Goal: Task Accomplishment & Management: Manage account settings

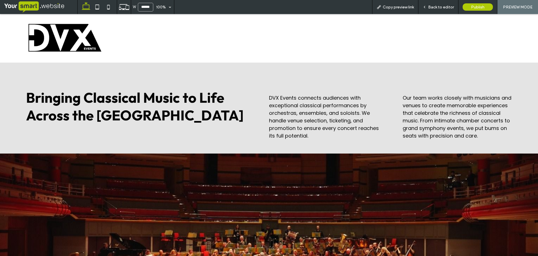
click at [447, 6] on span "Back to editor" at bounding box center [442, 7] width 26 height 5
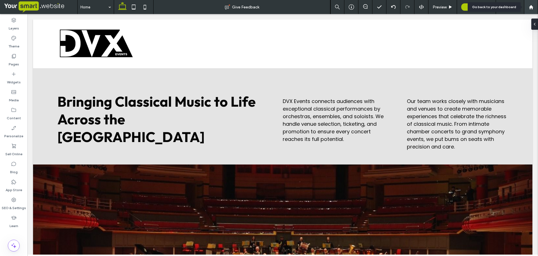
click at [478, 8] on use at bounding box center [531, 7] width 4 height 4
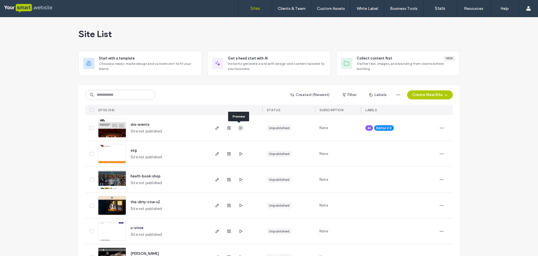
click at [240, 127] on use "button" at bounding box center [241, 127] width 3 height 3
click at [216, 154] on icon "button" at bounding box center [217, 153] width 4 height 4
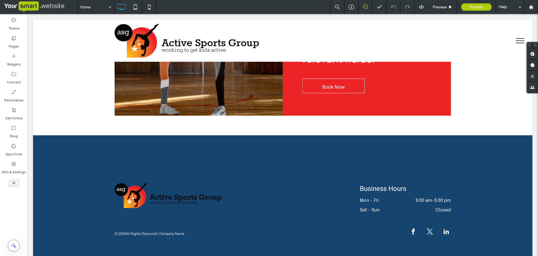
scroll to position [1380, 0]
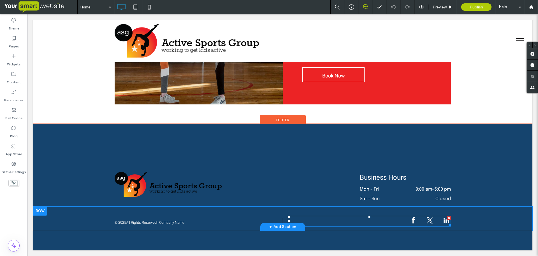
click at [420, 220] on div at bounding box center [430, 221] width 42 height 11
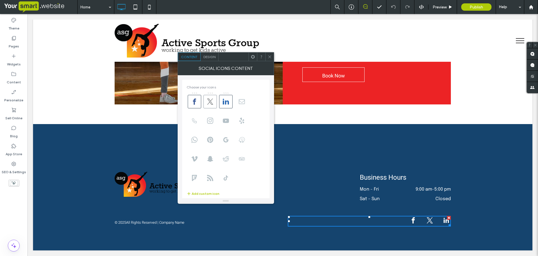
click at [212, 100] on use at bounding box center [210, 101] width 6 height 6
click at [225, 101] on use at bounding box center [226, 102] width 6 height 6
click at [211, 121] on use at bounding box center [210, 121] width 6 height 6
click at [226, 178] on icon at bounding box center [226, 178] width 6 height 6
click at [209, 56] on span "Design" at bounding box center [210, 57] width 12 height 4
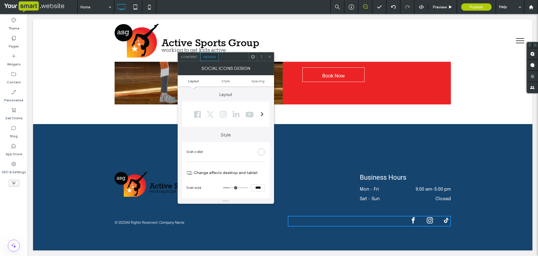
click at [192, 56] on span "Content" at bounding box center [189, 57] width 17 height 4
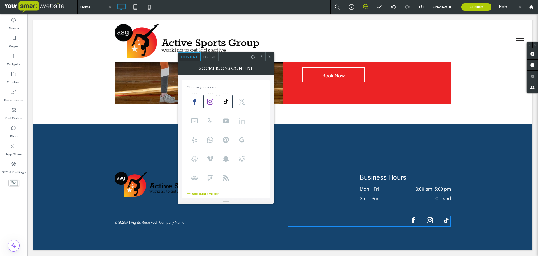
scroll to position [98, 0]
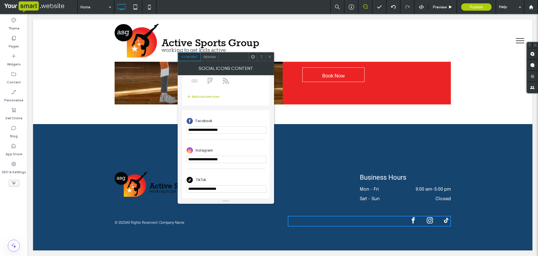
drag, startPoint x: 236, startPoint y: 160, endPoint x: 179, endPoint y: 160, distance: 56.9
click at [179, 160] on div "**********" at bounding box center [226, 136] width 96 height 123
paste input "**********"
type input "**********"
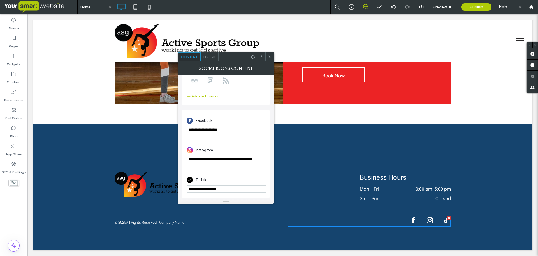
scroll to position [0, 0]
drag, startPoint x: 229, startPoint y: 186, endPoint x: 182, endPoint y: 190, distance: 47.6
click at [182, 190] on div "**********" at bounding box center [226, 136] width 96 height 123
paste input "**********"
type input "**********"
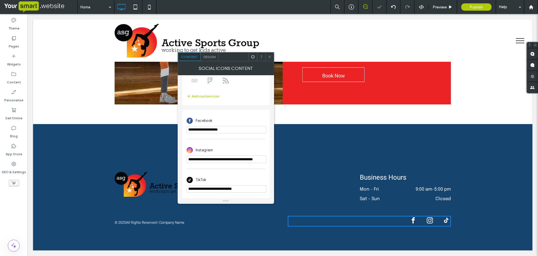
drag, startPoint x: 146, startPoint y: 122, endPoint x: 225, endPoint y: 140, distance: 81.4
paste input "**********"
type input "**********"
click at [270, 56] on icon at bounding box center [270, 57] width 4 height 4
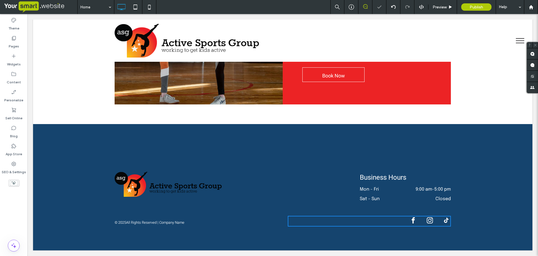
scroll to position [0, 0]
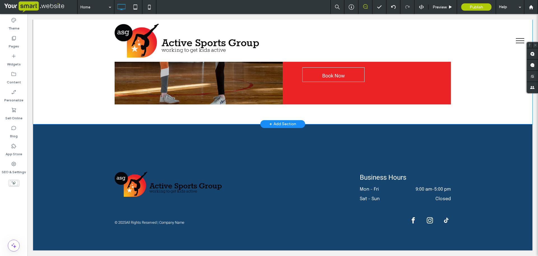
click at [52, 85] on div "Click To Paste Our Sports coaches are fully trained, with Enhanced CRB disclosu…" at bounding box center [283, 6] width 500 height 236
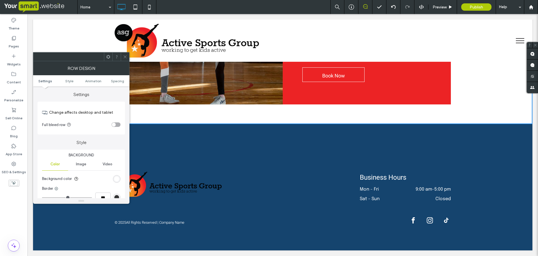
click at [54, 42] on div "Click To Paste" at bounding box center [283, 41] width 500 height 42
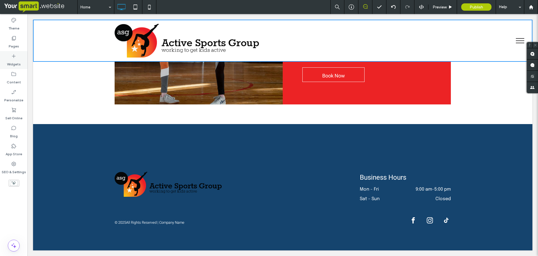
click at [14, 57] on use at bounding box center [14, 56] width 4 height 4
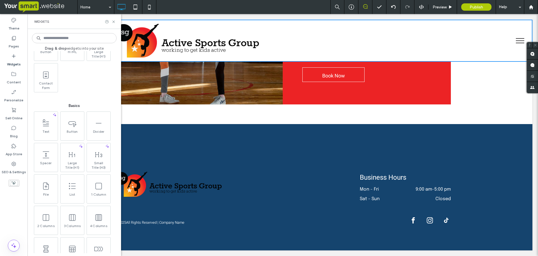
scroll to position [216, 0]
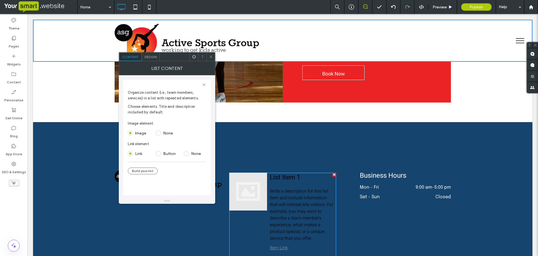
click at [157, 132] on span at bounding box center [158, 132] width 5 height 5
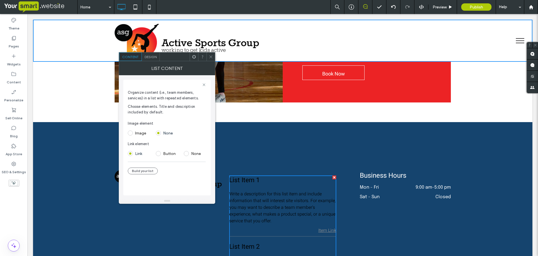
click at [150, 57] on span "Design" at bounding box center [151, 57] width 12 height 4
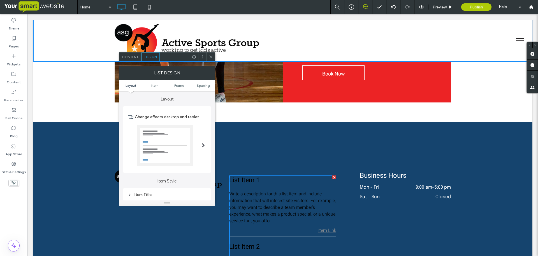
click at [150, 57] on span "Design" at bounding box center [151, 57] width 12 height 4
click at [202, 143] on span at bounding box center [203, 145] width 3 height 4
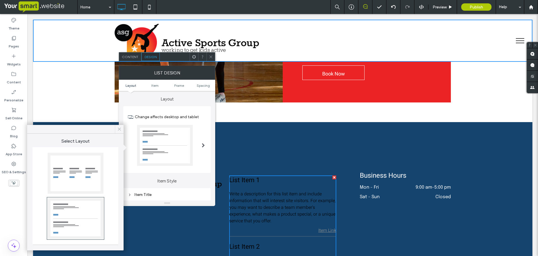
click at [120, 128] on use at bounding box center [119, 129] width 3 height 3
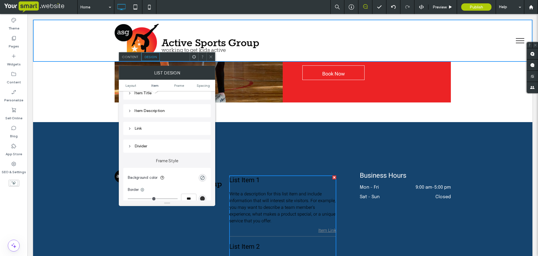
scroll to position [93, 0]
click at [159, 116] on div "Item Description" at bounding box center [167, 118] width 79 height 5
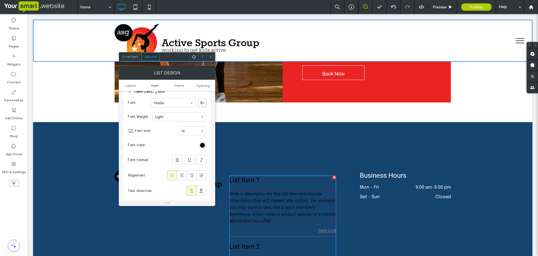
scroll to position [152, 0]
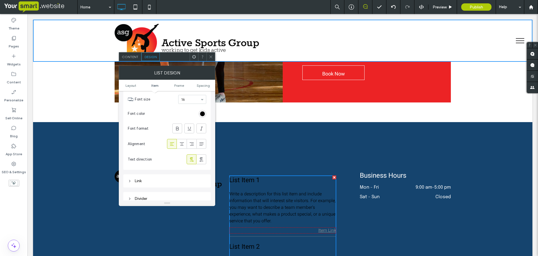
click at [155, 180] on div "Link" at bounding box center [167, 180] width 79 height 5
click at [149, 178] on div "Link" at bounding box center [167, 180] width 79 height 5
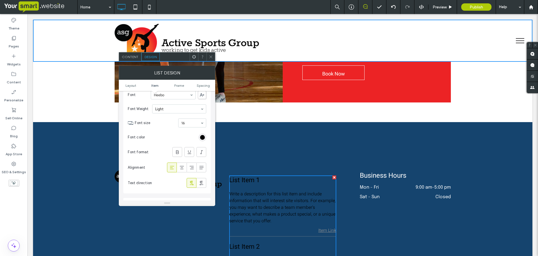
scroll to position [123, 0]
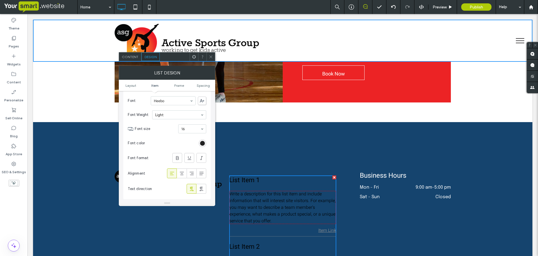
click at [201, 142] on div "rgb(0, 0, 0)" at bounding box center [202, 143] width 5 height 5
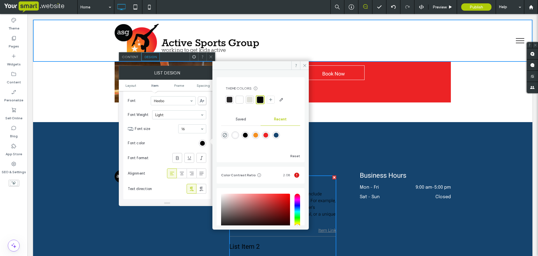
click at [239, 100] on div at bounding box center [240, 100] width 6 height 6
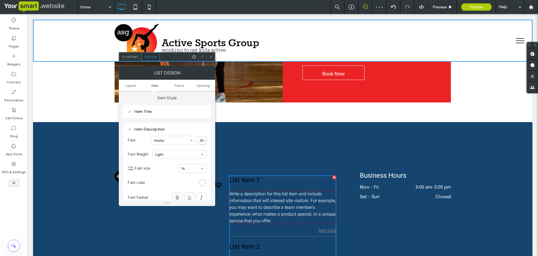
scroll to position [82, 0]
click at [162, 115] on div "Item Title" at bounding box center [167, 112] width 79 height 5
click at [201, 164] on div "rgb(0, 0, 0)" at bounding box center [202, 166] width 5 height 5
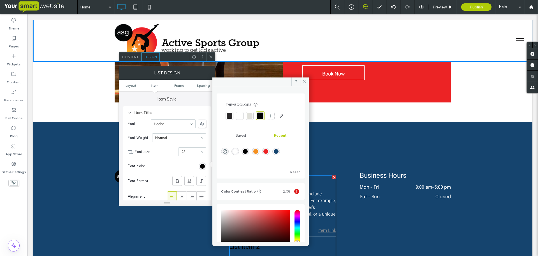
click at [239, 115] on div at bounding box center [240, 116] width 6 height 6
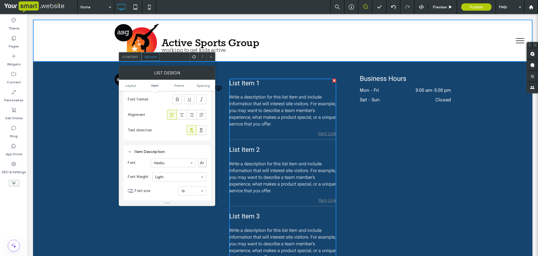
scroll to position [1485, 0]
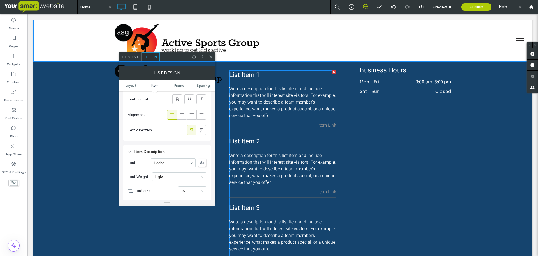
click at [209, 56] on icon at bounding box center [211, 57] width 4 height 4
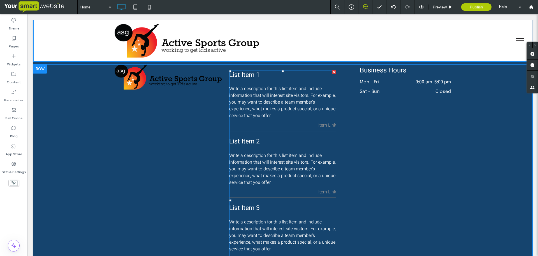
click at [333, 74] on div at bounding box center [335, 72] width 4 height 4
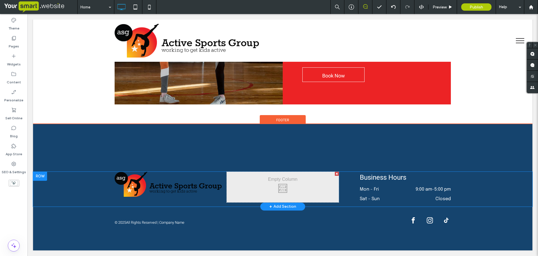
scroll to position [1380, 0]
click at [11, 63] on label "Widgets" at bounding box center [14, 63] width 14 height 8
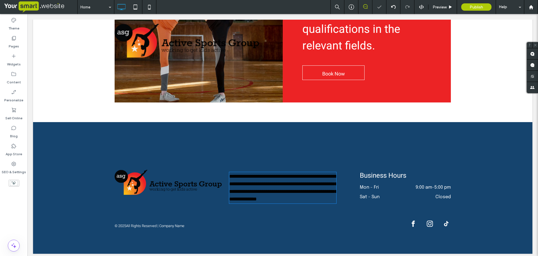
type input "*****"
type input "**"
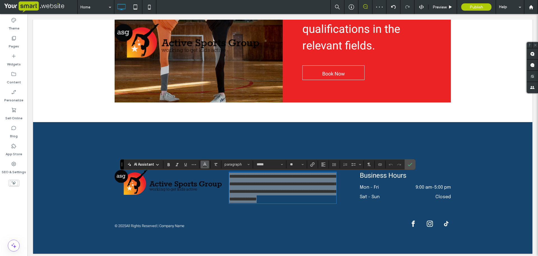
click at [206, 165] on icon "Color" at bounding box center [205, 164] width 4 height 4
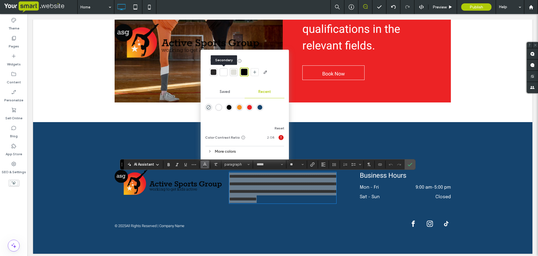
click at [222, 72] on div at bounding box center [224, 72] width 6 height 6
click at [412, 163] on use "Confirm" at bounding box center [410, 164] width 4 height 3
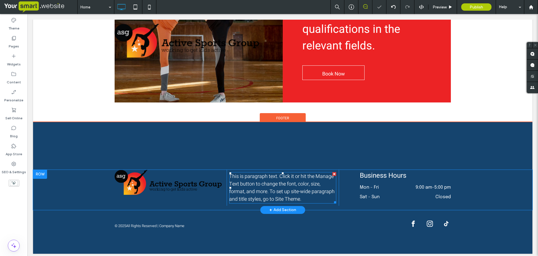
click at [275, 193] on span "This is paragraph text. Click it or hit the Manage Text button to change the fo…" at bounding box center [281, 187] width 105 height 30
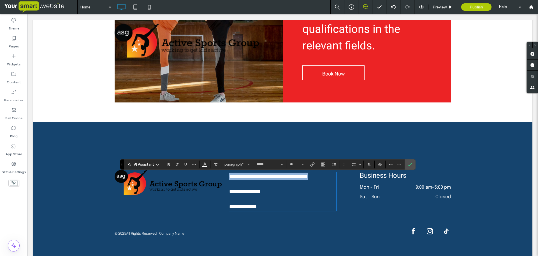
drag, startPoint x: 319, startPoint y: 179, endPoint x: 227, endPoint y: 177, distance: 91.2
click at [229, 177] on p "**********" at bounding box center [282, 176] width 107 height 8
click at [313, 164] on use "Link" at bounding box center [313, 164] width 4 height 4
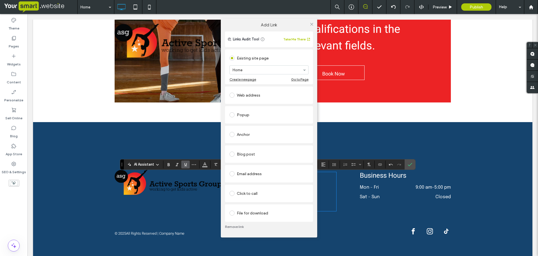
click at [248, 213] on div "File for download" at bounding box center [269, 212] width 79 height 9
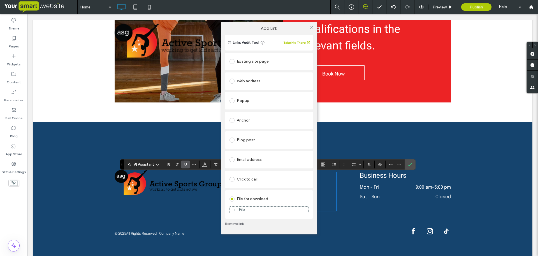
click at [250, 209] on div "File" at bounding box center [269, 209] width 79 height 5
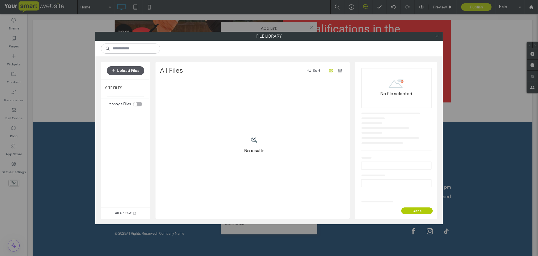
click at [135, 72] on button "Upload Files" at bounding box center [126, 70] width 38 height 9
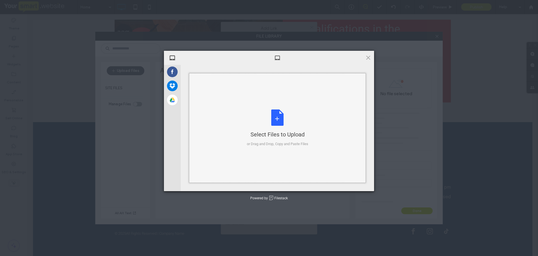
click at [278, 125] on div "Select Files to Upload or Drag and Drop, Copy and Paste Files" at bounding box center [277, 127] width 61 height 37
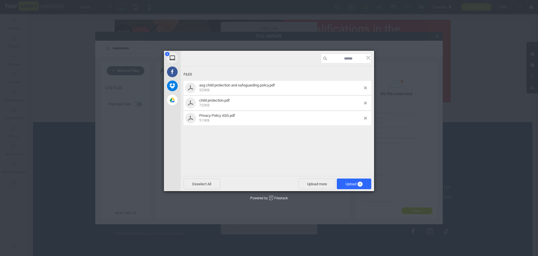
click at [241, 235] on div "3 My Device Facebook Dropbox Google Drive Files asg child protection and safegu…" at bounding box center [269, 128] width 538 height 256
click at [355, 183] on span "Upload 3" at bounding box center [354, 184] width 17 height 4
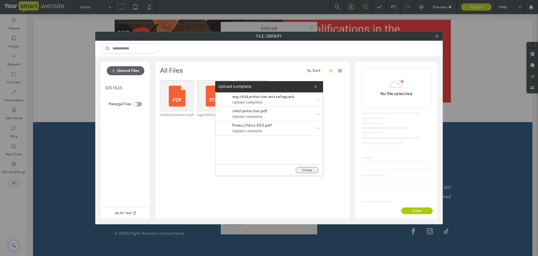
click at [307, 169] on button "Close" at bounding box center [307, 170] width 23 height 6
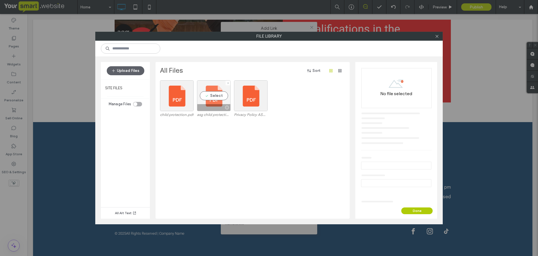
click at [209, 102] on div "Select" at bounding box center [214, 95] width 34 height 31
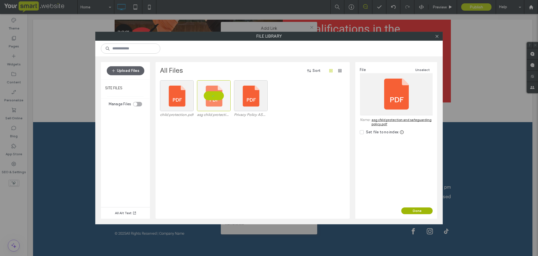
click at [414, 210] on button "Done" at bounding box center [417, 210] width 31 height 7
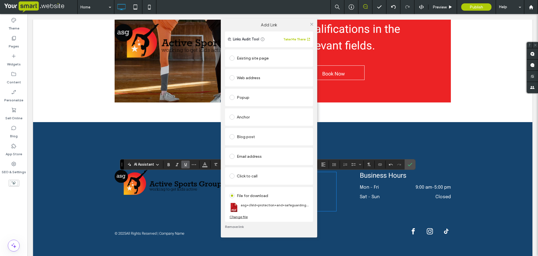
click at [410, 165] on div "Add Link Links Audit Tool Take Me There Existing site page Home Create new page…" at bounding box center [269, 128] width 538 height 256
click at [311, 24] on use at bounding box center [311, 24] width 3 height 3
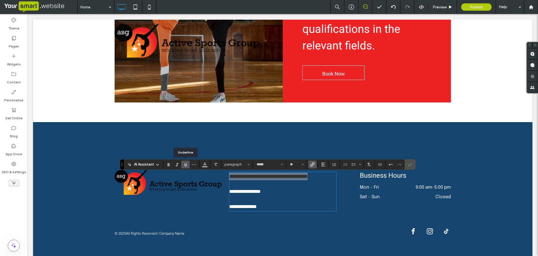
click at [185, 165] on icon "Underline" at bounding box center [185, 164] width 4 height 4
click at [265, 194] on p "**********" at bounding box center [282, 192] width 107 height 8
drag, startPoint x: 319, startPoint y: 178, endPoint x: 226, endPoint y: 169, distance: 93.5
click at [226, 169] on div "**********" at bounding box center [283, 191] width 500 height 139
click at [203, 165] on icon "Color" at bounding box center [205, 164] width 4 height 4
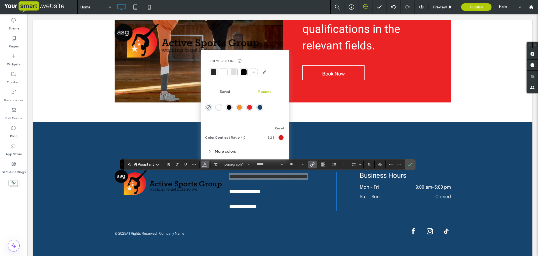
click at [223, 70] on div at bounding box center [224, 72] width 6 height 6
click at [266, 195] on p "**********" at bounding box center [282, 192] width 107 height 8
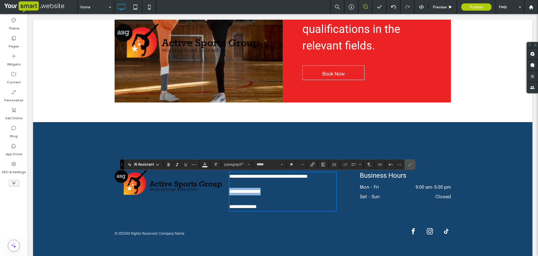
drag, startPoint x: 264, startPoint y: 195, endPoint x: 227, endPoint y: 192, distance: 37.7
click at [229, 192] on p "**********" at bounding box center [282, 192] width 107 height 8
click at [313, 165] on icon "Link" at bounding box center [312, 164] width 4 height 4
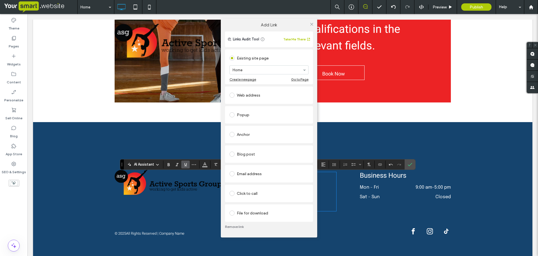
click at [270, 212] on div "File for download" at bounding box center [269, 212] width 79 height 9
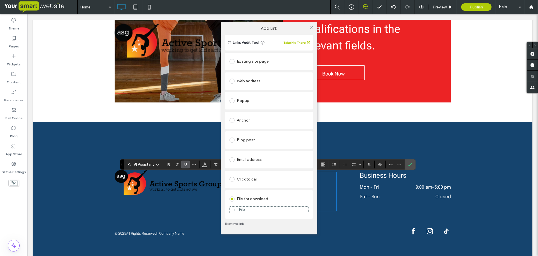
click at [262, 209] on div "File" at bounding box center [269, 209] width 79 height 5
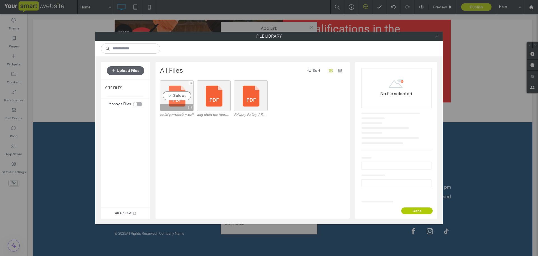
click at [186, 100] on div "Select" at bounding box center [177, 95] width 34 height 31
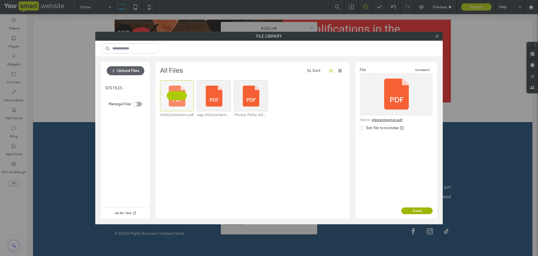
click at [412, 210] on button "Done" at bounding box center [417, 210] width 31 height 7
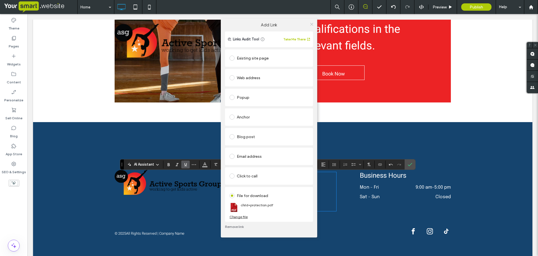
click at [311, 23] on use at bounding box center [311, 24] width 3 height 3
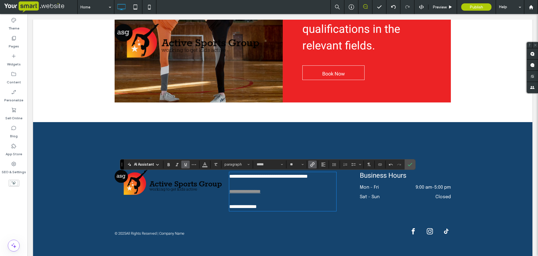
click at [185, 164] on icon "Underline" at bounding box center [185, 164] width 4 height 4
click at [204, 167] on span "Color" at bounding box center [205, 163] width 4 height 7
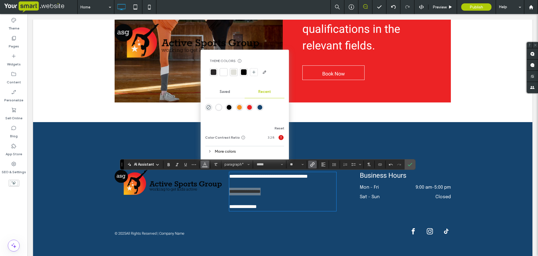
click at [224, 68] on div at bounding box center [224, 72] width 8 height 8
click at [266, 210] on p "**********" at bounding box center [282, 207] width 107 height 8
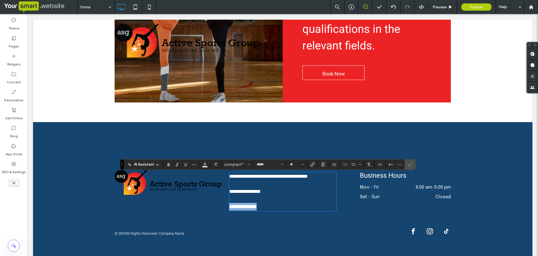
click at [227, 210] on div "**********" at bounding box center [283, 191] width 112 height 43
click at [311, 166] on icon "Link" at bounding box center [312, 164] width 4 height 4
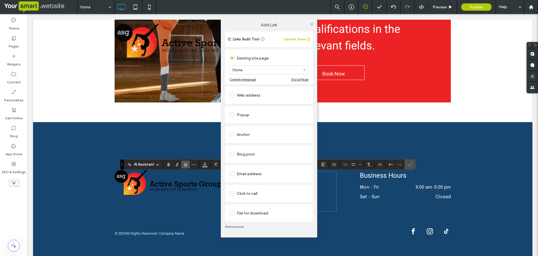
click at [263, 213] on div "File for download" at bounding box center [269, 212] width 79 height 9
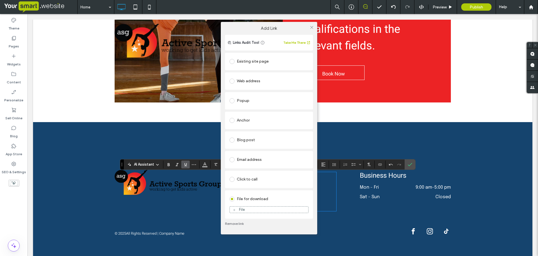
click at [263, 211] on div "File" at bounding box center [269, 209] width 79 height 5
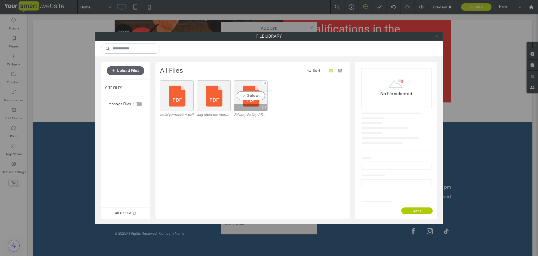
click at [251, 105] on div at bounding box center [250, 107] width 33 height 7
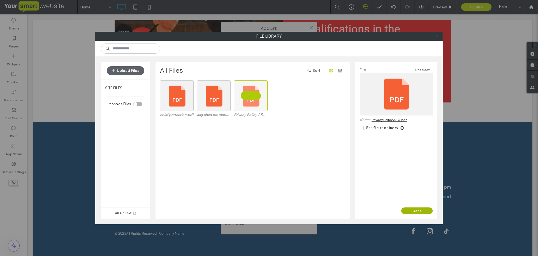
click at [415, 209] on button "Done" at bounding box center [417, 210] width 31 height 7
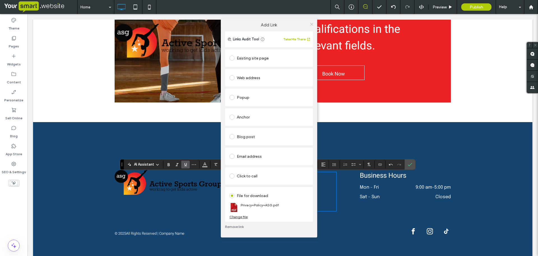
click at [311, 23] on icon at bounding box center [312, 24] width 4 height 4
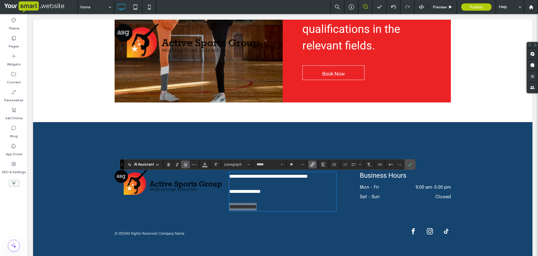
click at [183, 163] on icon "Underline" at bounding box center [185, 164] width 4 height 4
click at [205, 167] on span "Color" at bounding box center [205, 163] width 4 height 7
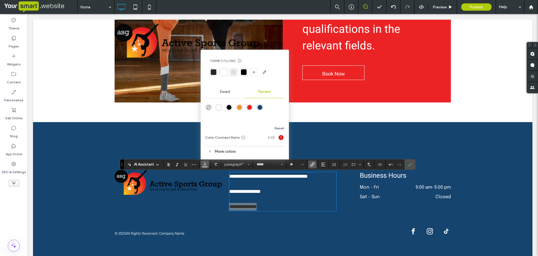
click at [221, 68] on div at bounding box center [245, 72] width 70 height 9
click at [222, 73] on div at bounding box center [224, 72] width 6 height 6
click at [413, 132] on div "**********" at bounding box center [283, 191] width 500 height 139
click at [412, 165] on icon "Confirm" at bounding box center [410, 164] width 4 height 4
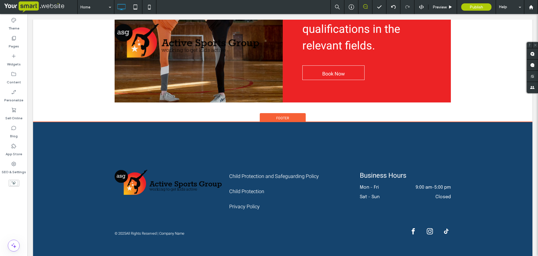
click at [47, 156] on div "Click To Paste Click To Paste Child Protection and Safeguarding Policy Child Pr…" at bounding box center [283, 191] width 500 height 139
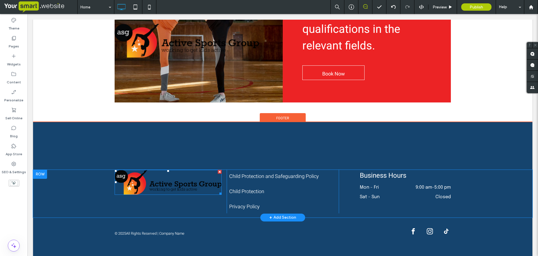
click at [137, 183] on img at bounding box center [168, 182] width 107 height 25
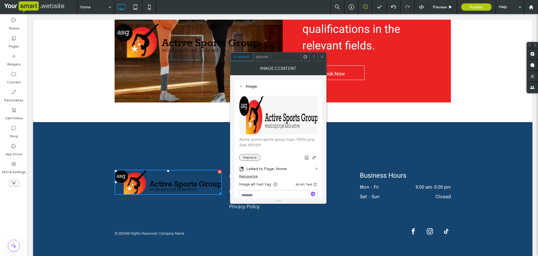
click at [252, 158] on button "Replace" at bounding box center [250, 157] width 22 height 7
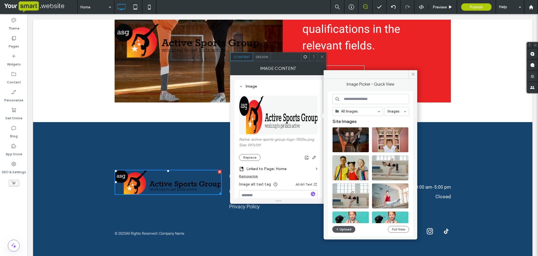
click at [340, 229] on button "Upload" at bounding box center [344, 229] width 23 height 7
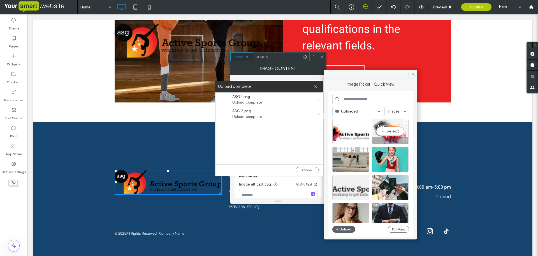
click at [396, 133] on div "Select" at bounding box center [390, 131] width 37 height 25
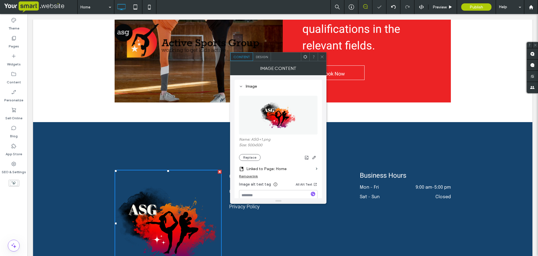
click at [321, 57] on icon at bounding box center [322, 57] width 4 height 4
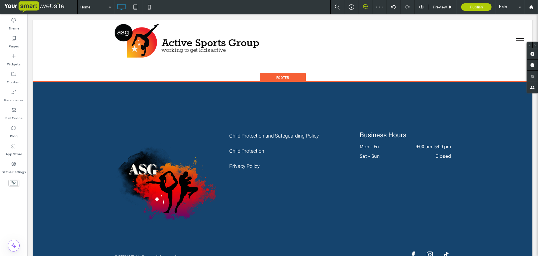
scroll to position [1456, 0]
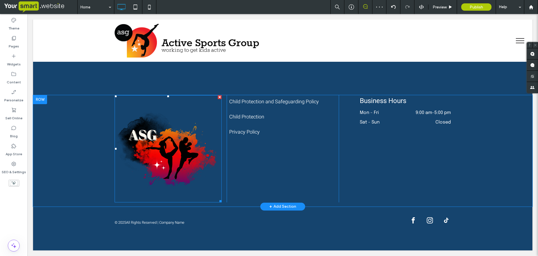
click at [184, 173] on img at bounding box center [168, 148] width 107 height 107
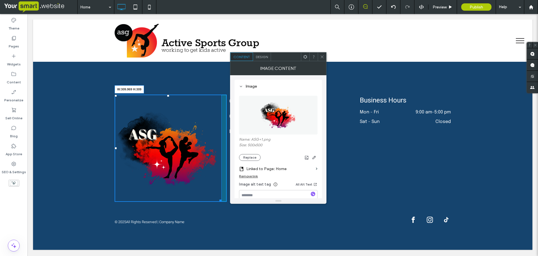
scroll to position [1455, 0]
drag, startPoint x: 217, startPoint y: 201, endPoint x: 223, endPoint y: 193, distance: 10.2
click at [196, 179] on div "W:229.969 H:229 Click To Paste Click To Paste Child Protection and Safeguarding…" at bounding box center [283, 162] width 500 height 135
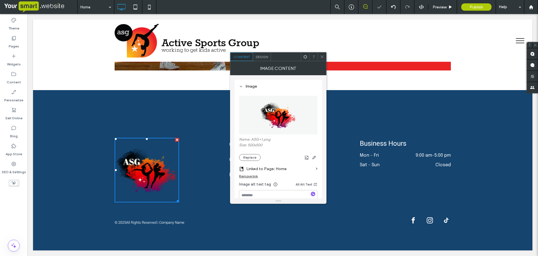
click at [320, 57] on div at bounding box center [322, 56] width 8 height 8
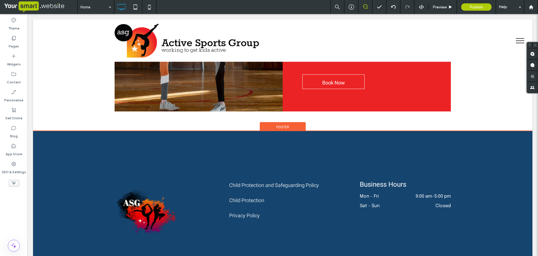
scroll to position [1376, 0]
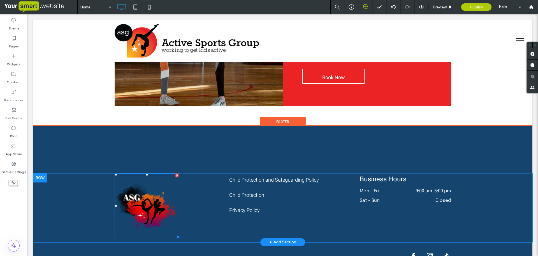
click at [123, 214] on img at bounding box center [147, 205] width 65 height 65
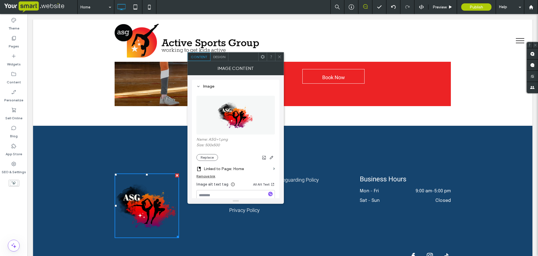
click at [219, 57] on span "Design" at bounding box center [219, 57] width 12 height 4
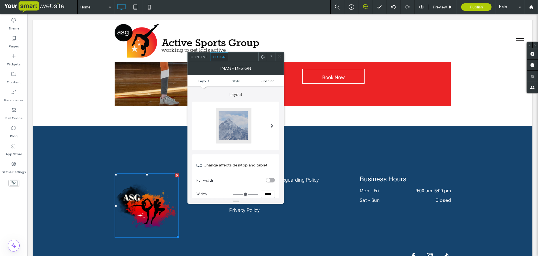
click at [268, 81] on span "Spacing" at bounding box center [268, 81] width 13 height 4
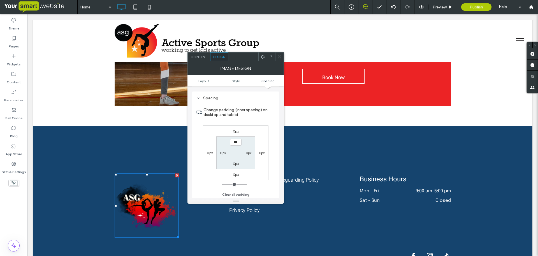
scroll to position [264, 0]
click at [279, 57] on icon at bounding box center [280, 57] width 4 height 4
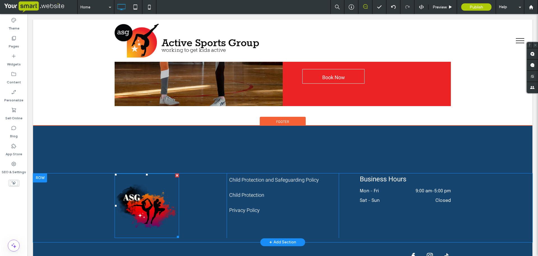
click at [164, 201] on img at bounding box center [147, 205] width 65 height 65
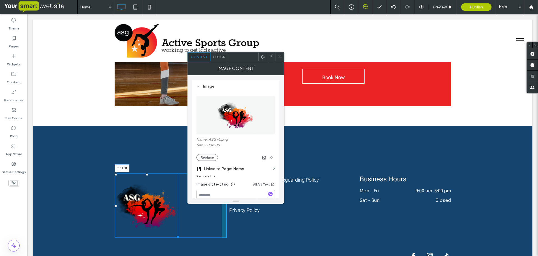
drag, startPoint x: 113, startPoint y: 176, endPoint x: 107, endPoint y: 166, distance: 11.1
click at [107, 166] on div "T:0 L:0 Click To Paste Click To Paste Child Protection and Safeguarding Policy …" at bounding box center [283, 206] width 500 height 160
click at [132, 190] on img at bounding box center [147, 205] width 65 height 65
drag, startPoint x: 144, startPoint y: 177, endPoint x: 168, endPoint y: 181, distance: 24.2
click at [140, 167] on div "T:0 Click To Paste Click To Paste Child Protection and Safeguarding Policy Chil…" at bounding box center [283, 206] width 500 height 160
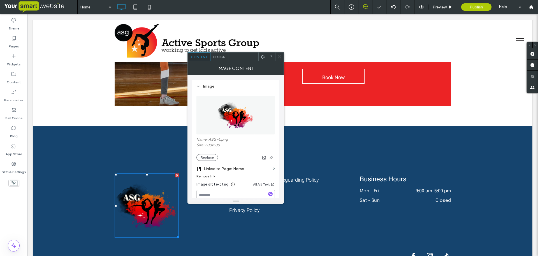
click at [280, 55] on icon at bounding box center [280, 57] width 4 height 4
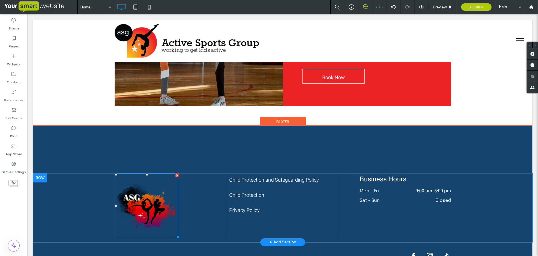
click at [157, 212] on img at bounding box center [147, 205] width 65 height 65
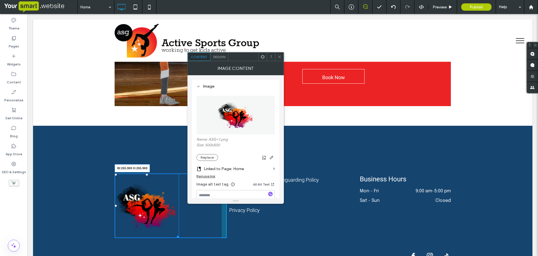
drag, startPoint x: 174, startPoint y: 238, endPoint x: 227, endPoint y: 262, distance: 58.7
click at [200, 238] on div "W:265.969 H:265.969 Click To Paste" at bounding box center [171, 205] width 112 height 65
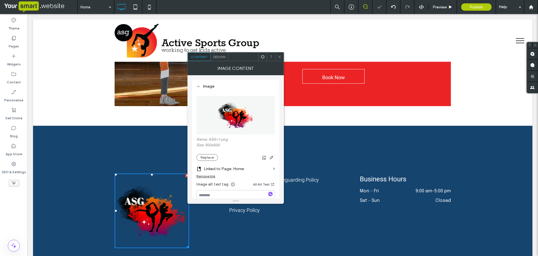
click at [279, 57] on use at bounding box center [279, 56] width 3 height 3
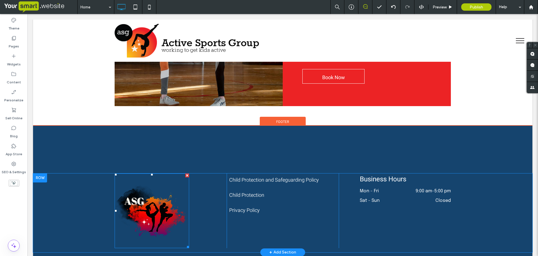
click at [161, 183] on img at bounding box center [152, 210] width 75 height 75
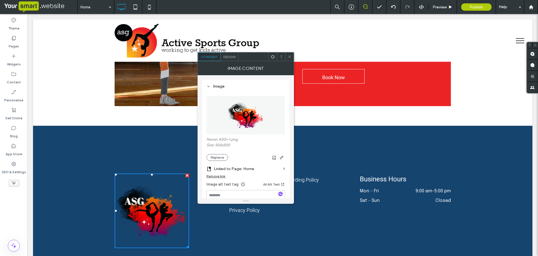
click at [230, 59] on span "Design" at bounding box center [230, 57] width 12 height 4
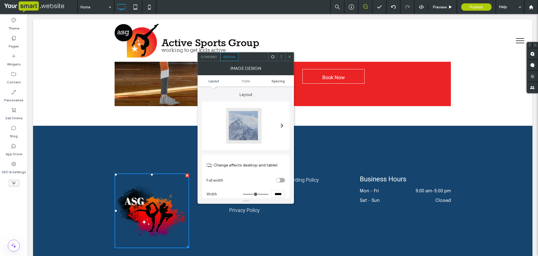
click at [273, 82] on span "Spacing" at bounding box center [278, 81] width 13 height 4
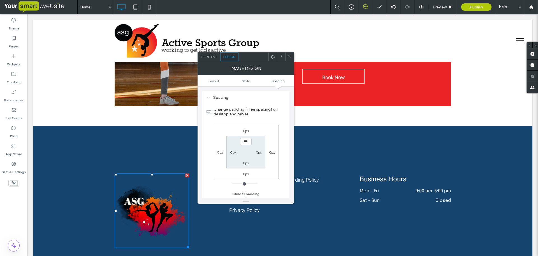
click at [246, 131] on label "0px" at bounding box center [246, 130] width 6 height 4
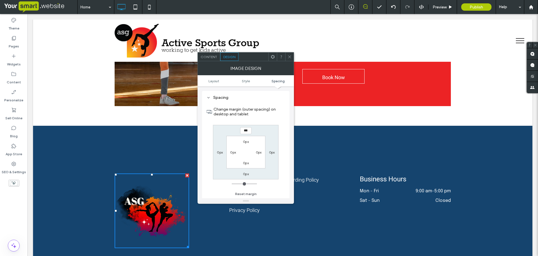
type input "***"
type input "*"
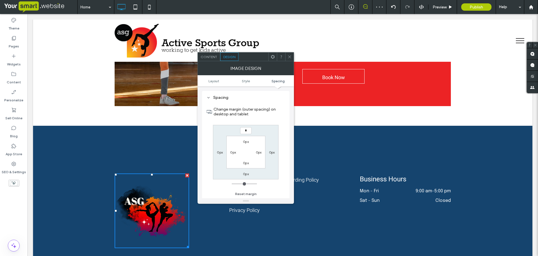
type input "***"
click at [246, 142] on label "0px" at bounding box center [246, 141] width 6 height 4
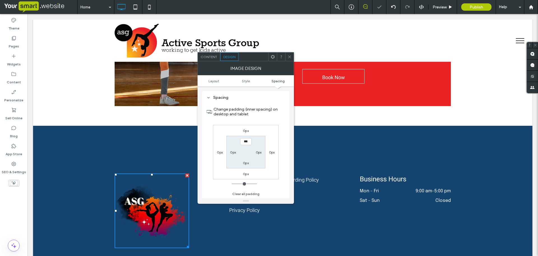
drag, startPoint x: 249, startPoint y: 141, endPoint x: 234, endPoint y: 141, distance: 14.9
click at [234, 141] on section "*** 0px 0px 0px" at bounding box center [246, 152] width 39 height 32
type input "*"
click at [288, 59] on icon at bounding box center [290, 57] width 4 height 4
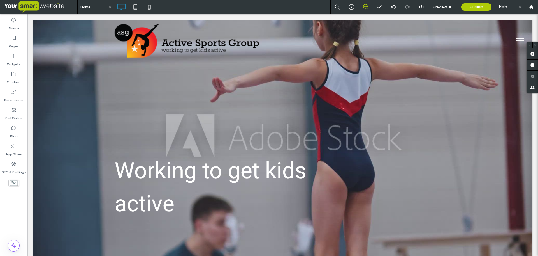
scroll to position [0, 0]
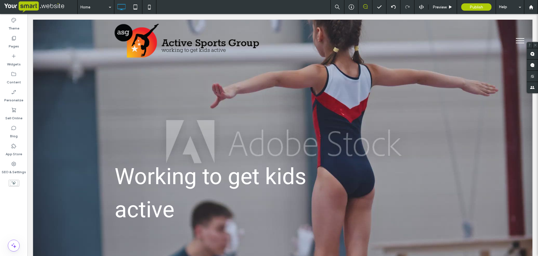
click at [515, 40] on button "menu" at bounding box center [520, 40] width 15 height 15
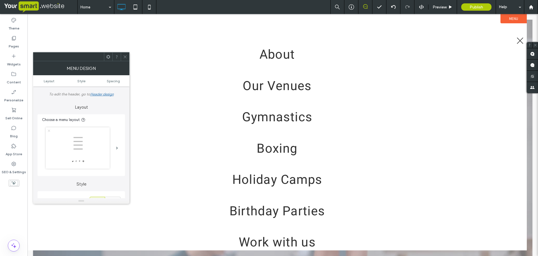
click at [509, 19] on label "Menu" at bounding box center [514, 18] width 26 height 9
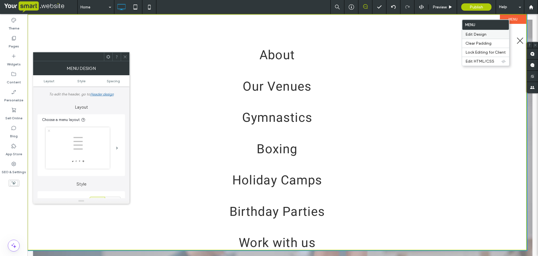
click at [499, 34] on label "Edit Design" at bounding box center [486, 34] width 40 height 5
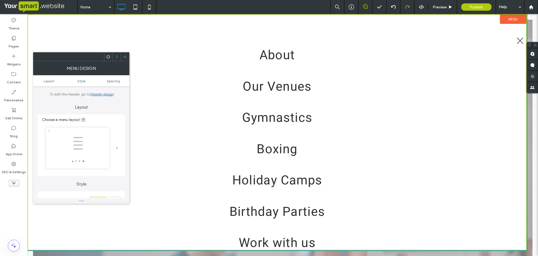
click at [118, 146] on span at bounding box center [117, 147] width 2 height 3
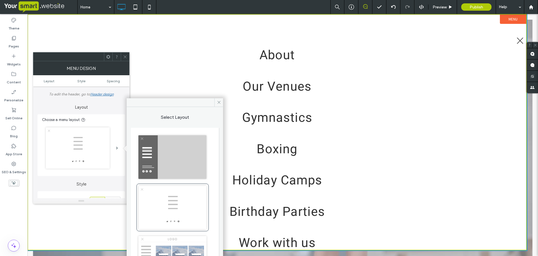
click at [177, 156] on img at bounding box center [173, 157] width 72 height 48
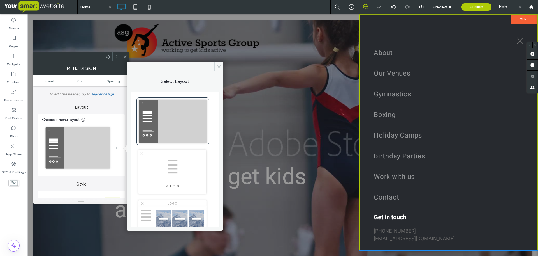
type input "**"
type input "***"
click at [219, 68] on icon at bounding box center [219, 67] width 4 height 4
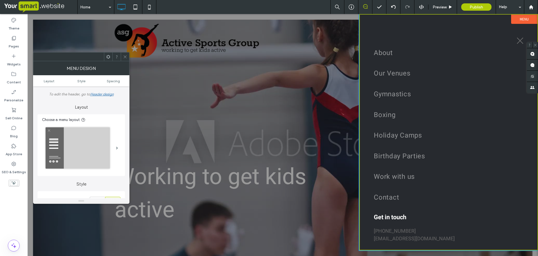
click at [126, 57] on icon at bounding box center [125, 57] width 4 height 4
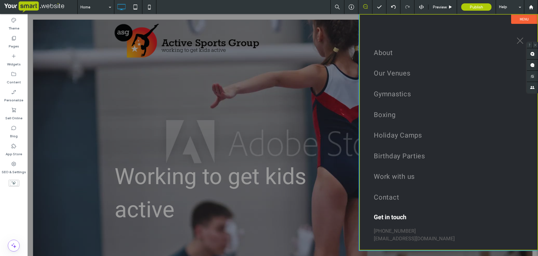
click at [515, 21] on label "Menu" at bounding box center [525, 19] width 26 height 9
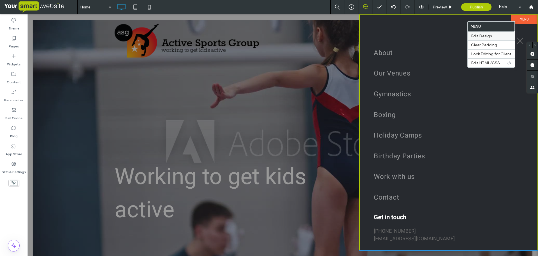
click at [504, 36] on label "Edit Design" at bounding box center [491, 36] width 40 height 5
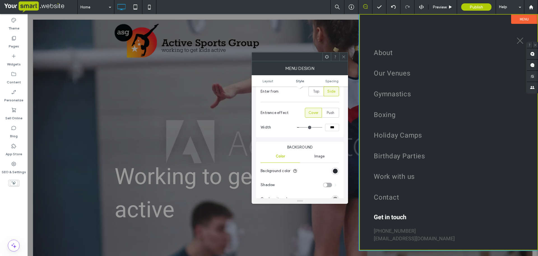
scroll to position [117, 0]
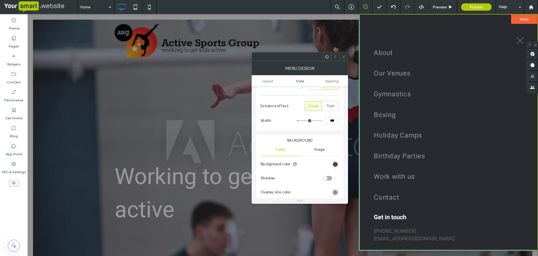
click at [336, 164] on div "rgb(39, 42, 47)" at bounding box center [335, 164] width 5 height 5
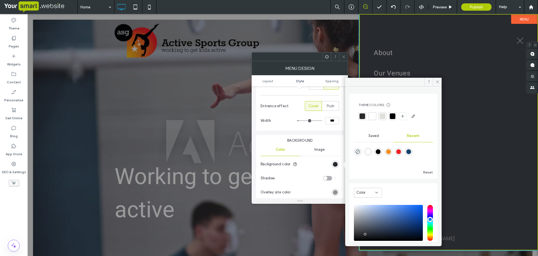
click at [391, 151] on div "rgba(244, 144, 33, 1)" at bounding box center [388, 151] width 5 height 5
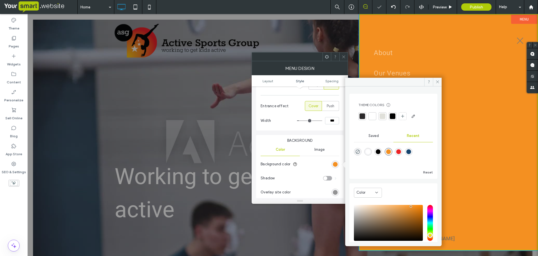
click at [411, 151] on div "rgba(21, 68, 110, 1)" at bounding box center [409, 151] width 5 height 5
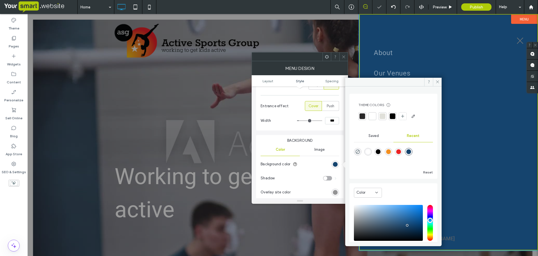
type input "*******"
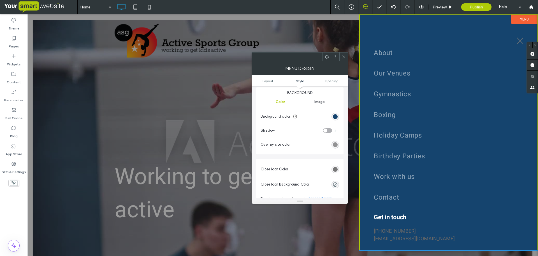
scroll to position [181, 0]
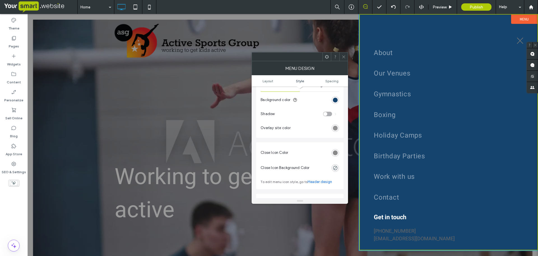
click at [335, 152] on div "rgb(120, 120, 120)" at bounding box center [335, 152] width 5 height 5
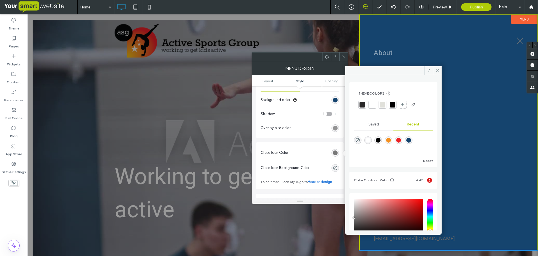
click at [373, 103] on div at bounding box center [373, 105] width 6 height 6
click at [439, 68] on icon at bounding box center [438, 70] width 4 height 4
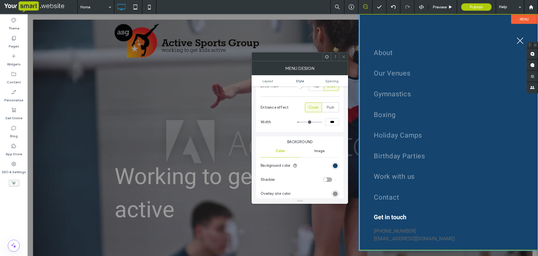
scroll to position [128, 0]
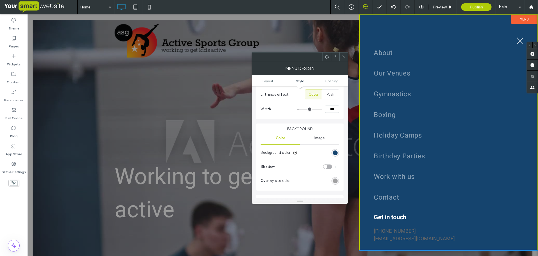
click at [337, 179] on div "rgba(0, 0, 0, 0.4)" at bounding box center [335, 180] width 5 height 5
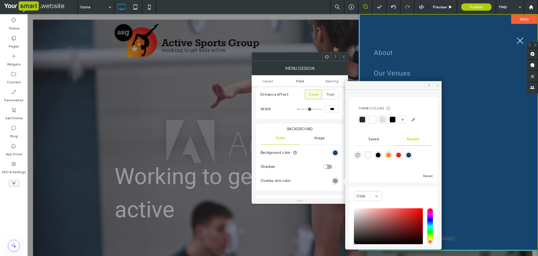
click at [438, 85] on use at bounding box center [437, 85] width 3 height 3
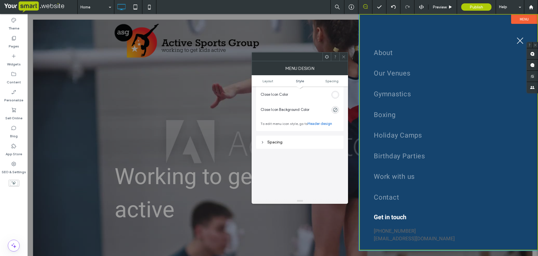
scroll to position [245, 0]
click at [392, 115] on span "Boxing" at bounding box center [385, 115] width 22 height 14
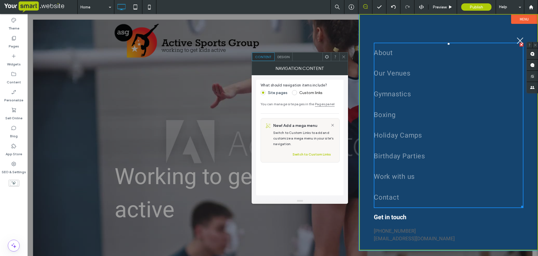
click at [285, 57] on span "Design" at bounding box center [284, 57] width 12 height 4
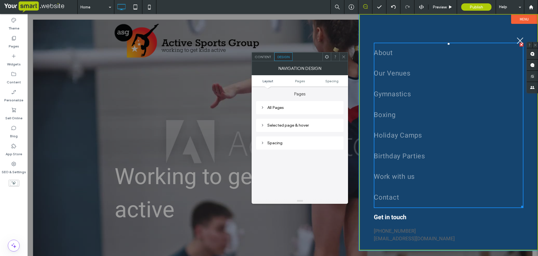
scroll to position [123, 0]
click at [276, 102] on div "All Pages" at bounding box center [300, 101] width 79 height 5
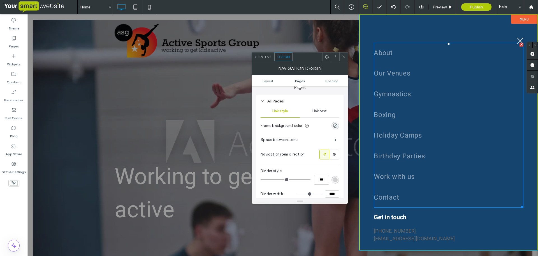
click at [325, 108] on div "Link text" at bounding box center [319, 111] width 39 height 12
click at [335, 168] on div "rgba(255, 255, 255, 0.5)" at bounding box center [335, 168] width 5 height 5
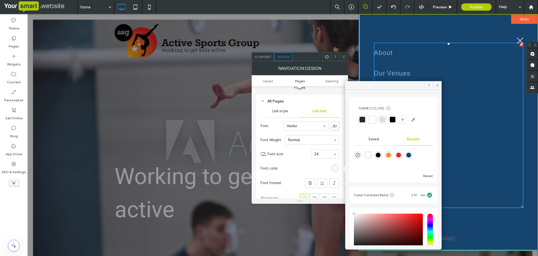
click at [373, 119] on div at bounding box center [373, 120] width 6 height 6
click at [439, 84] on icon at bounding box center [438, 85] width 4 height 4
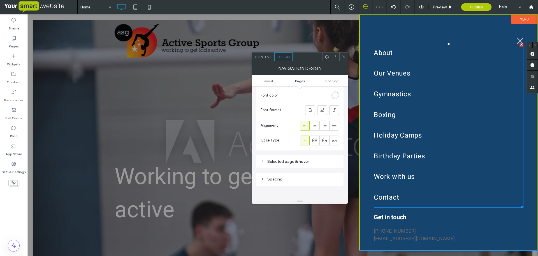
scroll to position [199, 0]
click at [294, 158] on div "Selected page & hover" at bounding box center [300, 158] width 79 height 5
click at [317, 168] on span "Link Text" at bounding box center [319, 168] width 15 height 4
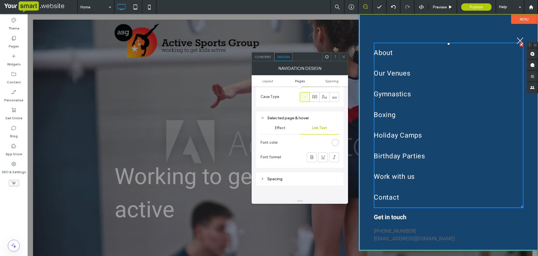
scroll to position [240, 0]
click at [337, 142] on div "rgb(255, 255, 255)" at bounding box center [335, 142] width 5 height 5
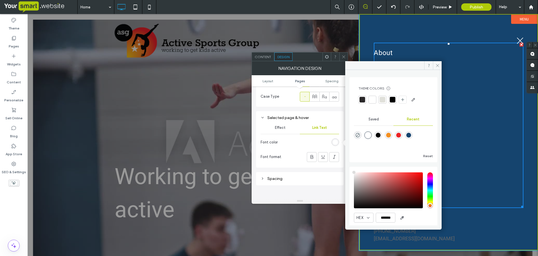
click at [391, 134] on div "rgba(244, 144, 33, 1)" at bounding box center [388, 135] width 5 height 5
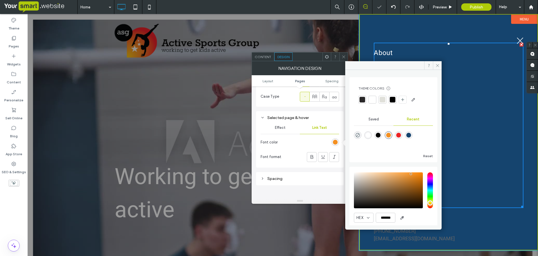
type input "*******"
click at [438, 65] on icon at bounding box center [438, 65] width 4 height 4
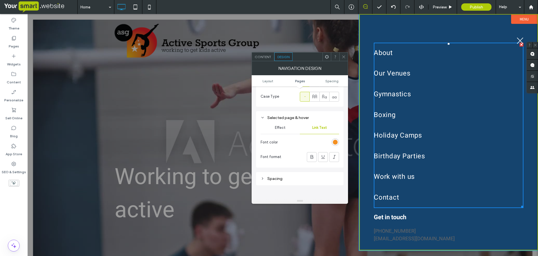
click at [408, 235] on font "[EMAIL_ADDRESS][DOMAIN_NAME]" at bounding box center [414, 239] width 81 height 8
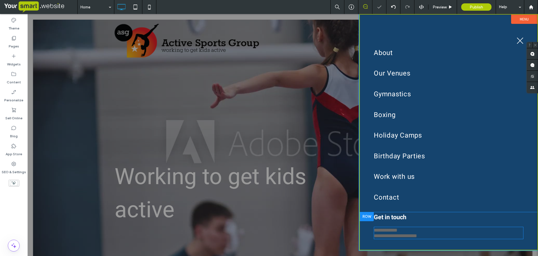
type input "*****"
type input "**"
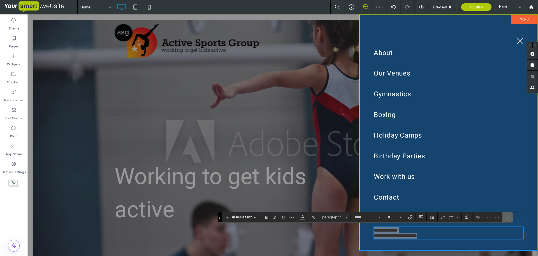
click at [511, 215] on label "Confirm" at bounding box center [508, 217] width 8 height 10
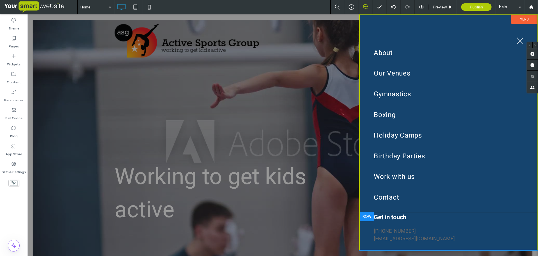
click at [365, 218] on div at bounding box center [367, 216] width 14 height 9
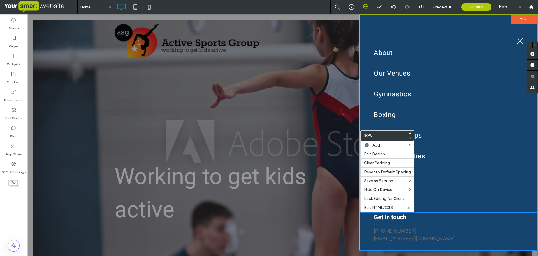
click at [420, 229] on p "[PHONE_NUMBER]" at bounding box center [449, 231] width 150 height 8
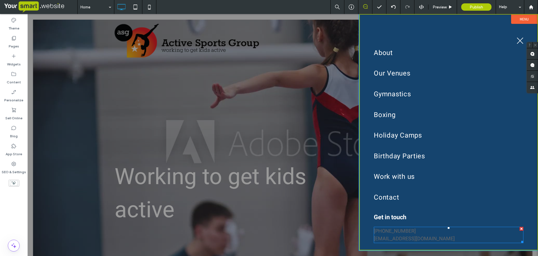
click at [398, 235] on span "[EMAIL_ADDRESS][DOMAIN_NAME]" at bounding box center [414, 239] width 81 height 8
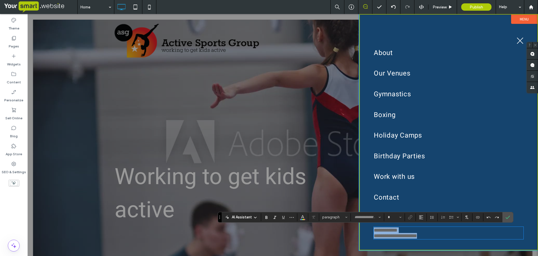
type input "*****"
type input "**"
click at [408, 231] on p "**********" at bounding box center [449, 230] width 150 height 6
drag, startPoint x: 408, startPoint y: 231, endPoint x: 375, endPoint y: 234, distance: 33.0
click at [375, 233] on p "**********" at bounding box center [449, 230] width 150 height 6
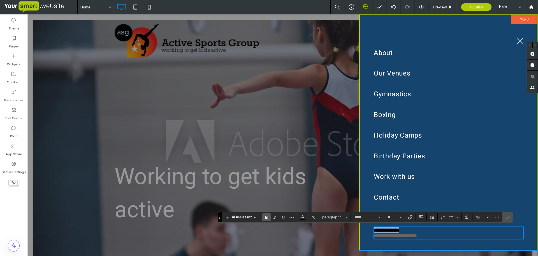
drag, startPoint x: 414, startPoint y: 229, endPoint x: 372, endPoint y: 233, distance: 41.9
click at [372, 233] on div "**********" at bounding box center [449, 251] width 178 height 78
click at [302, 218] on icon "Color" at bounding box center [303, 216] width 4 height 4
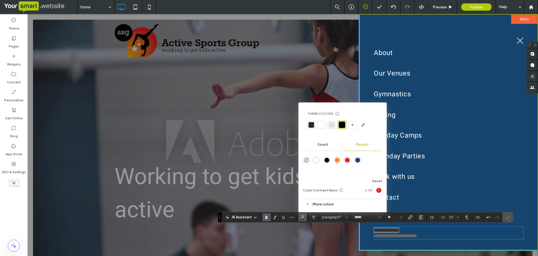
click at [321, 124] on div at bounding box center [322, 125] width 6 height 6
click at [411, 216] on icon "Link" at bounding box center [410, 217] width 4 height 4
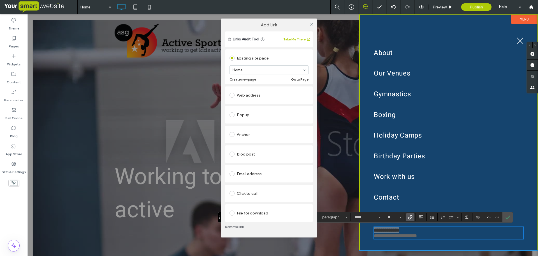
click at [246, 191] on div "Click to call" at bounding box center [269, 193] width 79 height 9
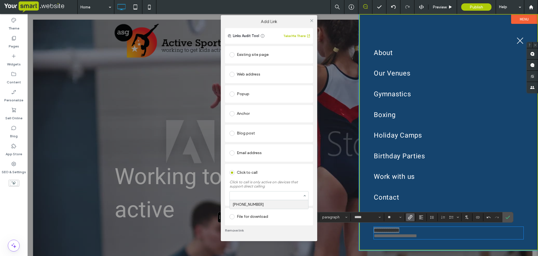
paste input "**********"
type input "**********"
click at [311, 19] on div "**********" at bounding box center [269, 128] width 96 height 226
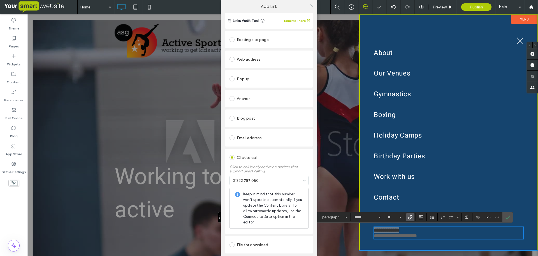
click at [310, 6] on icon at bounding box center [312, 6] width 4 height 4
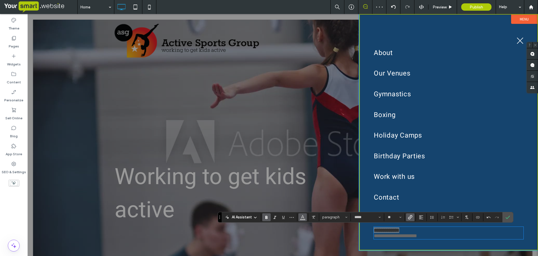
click at [303, 218] on icon "Color" at bounding box center [303, 216] width 4 height 4
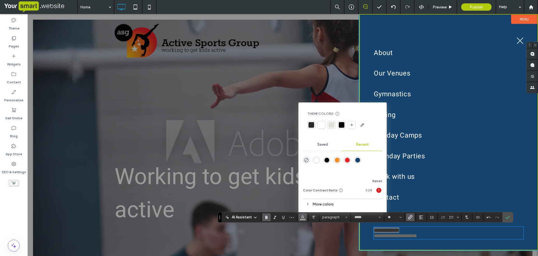
click at [320, 122] on div at bounding box center [322, 125] width 6 height 6
click at [282, 217] on icon "Underline" at bounding box center [283, 217] width 4 height 4
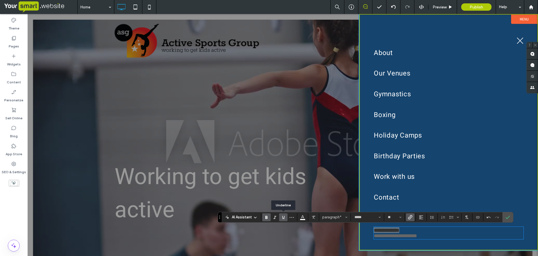
click at [282, 217] on icon "Underline" at bounding box center [283, 217] width 4 height 4
click at [506, 217] on use "Confirm" at bounding box center [508, 216] width 4 height 3
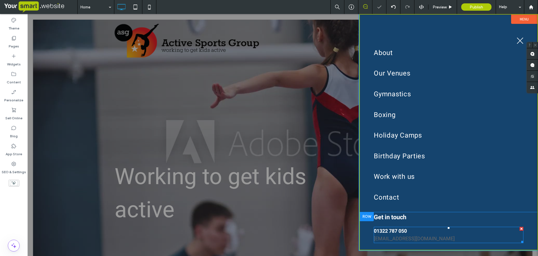
click at [450, 238] on p "[EMAIL_ADDRESS][DOMAIN_NAME]" at bounding box center [449, 239] width 150 height 8
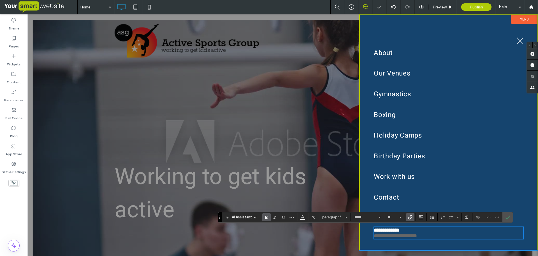
click at [436, 238] on p "**********" at bounding box center [449, 236] width 150 height 6
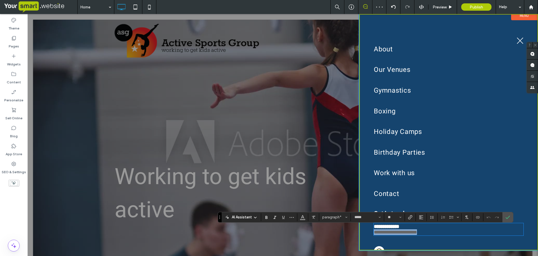
drag, startPoint x: 436, startPoint y: 239, endPoint x: 371, endPoint y: 241, distance: 65.4
click at [371, 241] on div "**********" at bounding box center [449, 247] width 178 height 78
drag, startPoint x: 446, startPoint y: 234, endPoint x: 372, endPoint y: 235, distance: 73.8
click at [372, 235] on div "**********" at bounding box center [449, 247] width 178 height 78
click at [410, 219] on use "Link" at bounding box center [410, 217] width 4 height 4
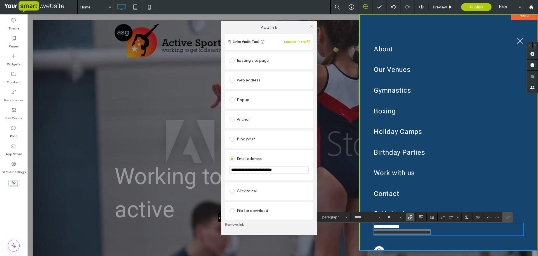
click at [311, 26] on icon at bounding box center [312, 26] width 4 height 4
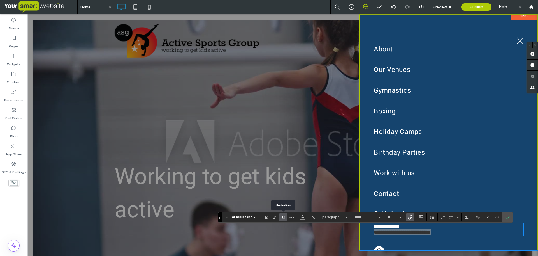
click at [284, 217] on icon "Underline" at bounding box center [283, 217] width 4 height 4
click at [303, 218] on icon "Color" at bounding box center [303, 216] width 4 height 4
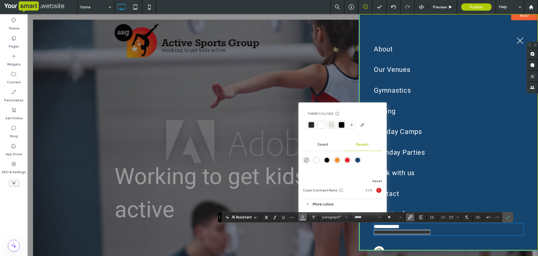
click at [321, 125] on div at bounding box center [322, 125] width 6 height 6
click at [266, 218] on icon "Bold" at bounding box center [266, 217] width 4 height 4
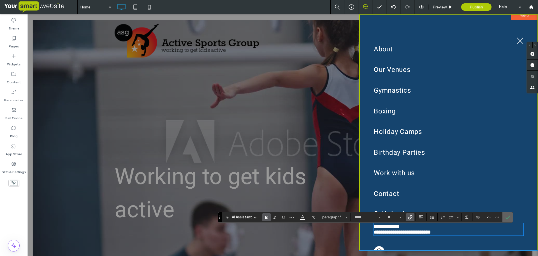
click at [508, 218] on icon "Confirm" at bounding box center [508, 217] width 4 height 4
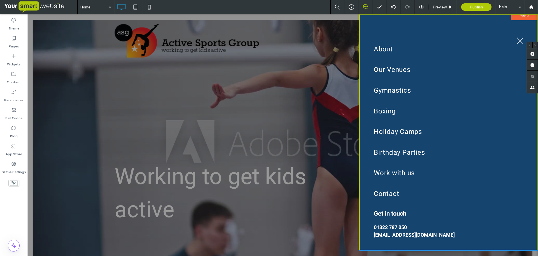
click at [521, 38] on button "menu" at bounding box center [520, 40] width 15 height 15
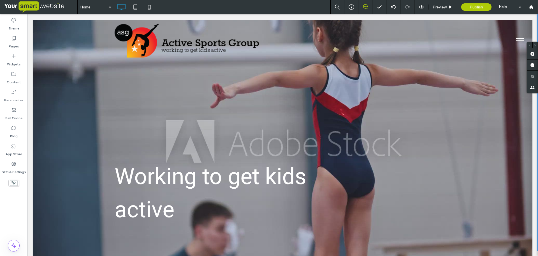
click at [516, 39] on button "menu" at bounding box center [520, 40] width 15 height 15
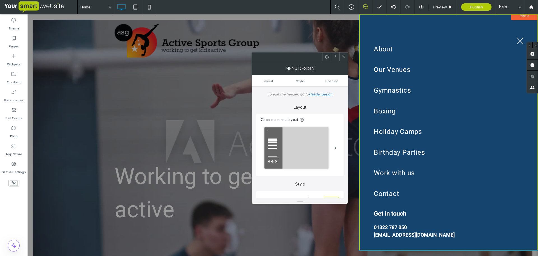
click at [519, 39] on span "menu" at bounding box center [520, 41] width 6 height 6
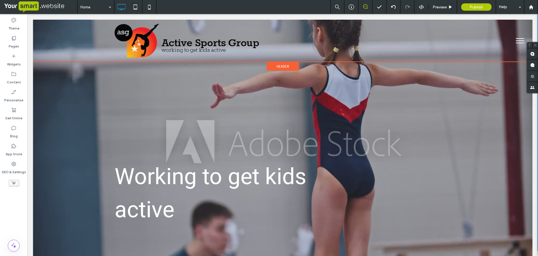
click at [273, 64] on div "Header" at bounding box center [283, 66] width 32 height 9
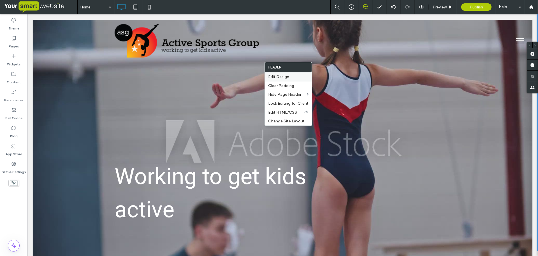
click at [279, 77] on span "Edit Design" at bounding box center [278, 76] width 21 height 5
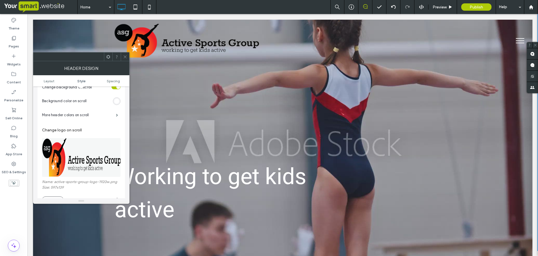
scroll to position [152, 0]
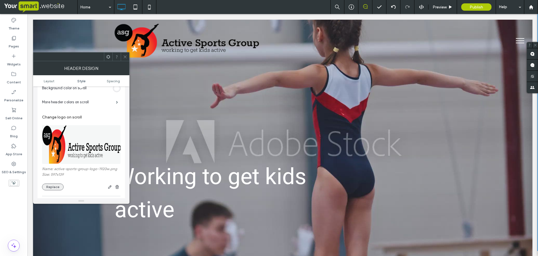
click at [56, 187] on button "Replace" at bounding box center [53, 186] width 22 height 7
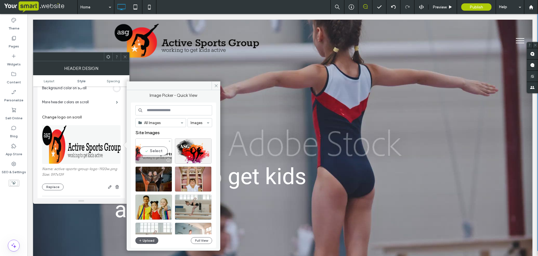
click at [158, 152] on div "Select" at bounding box center [153, 150] width 37 height 25
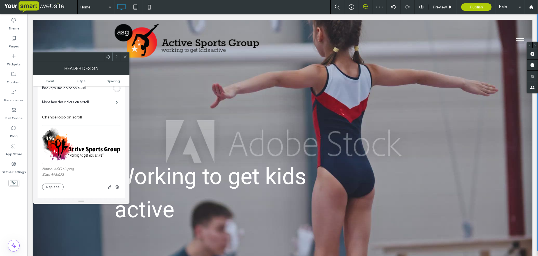
click at [123, 54] on span at bounding box center [125, 56] width 4 height 8
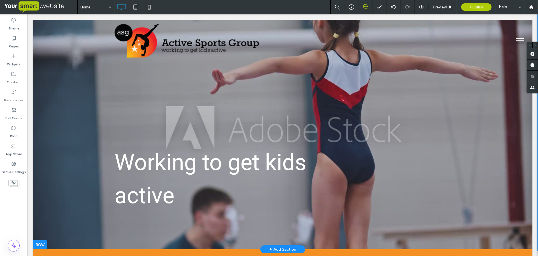
scroll to position [0, 0]
